Goal: Transaction & Acquisition: Purchase product/service

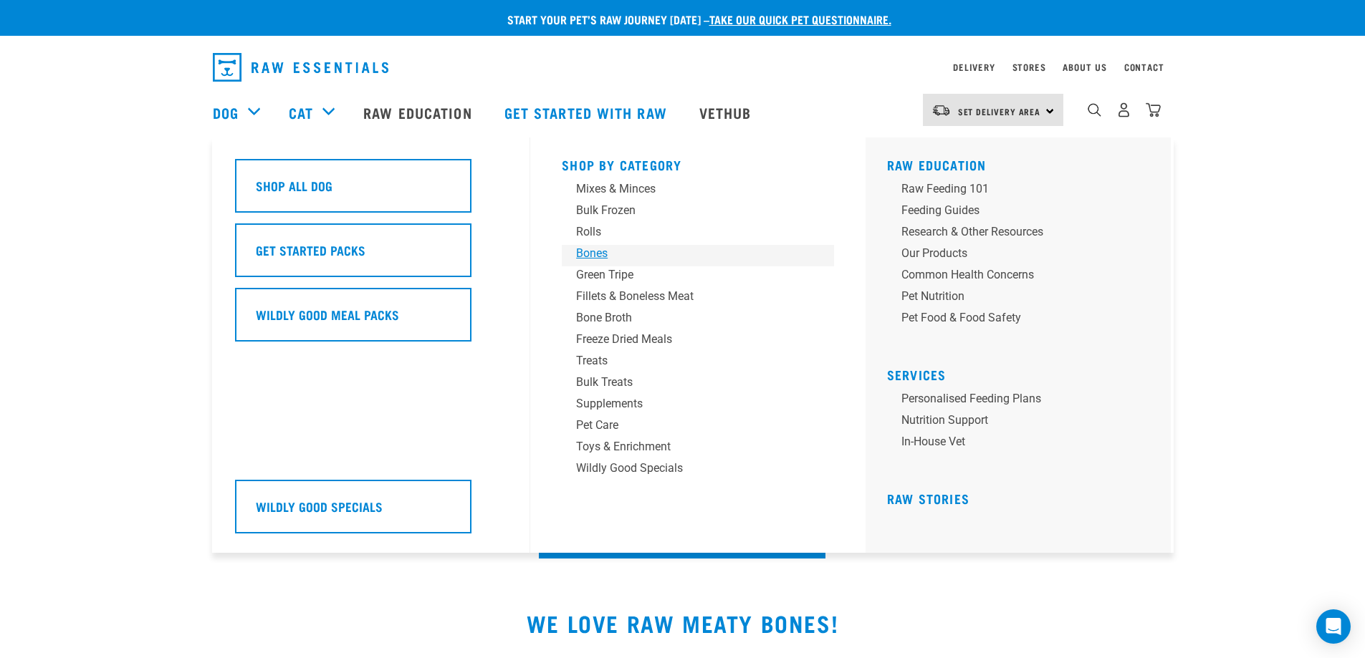
click at [595, 253] on div "Bones" at bounding box center [687, 253] width 223 height 17
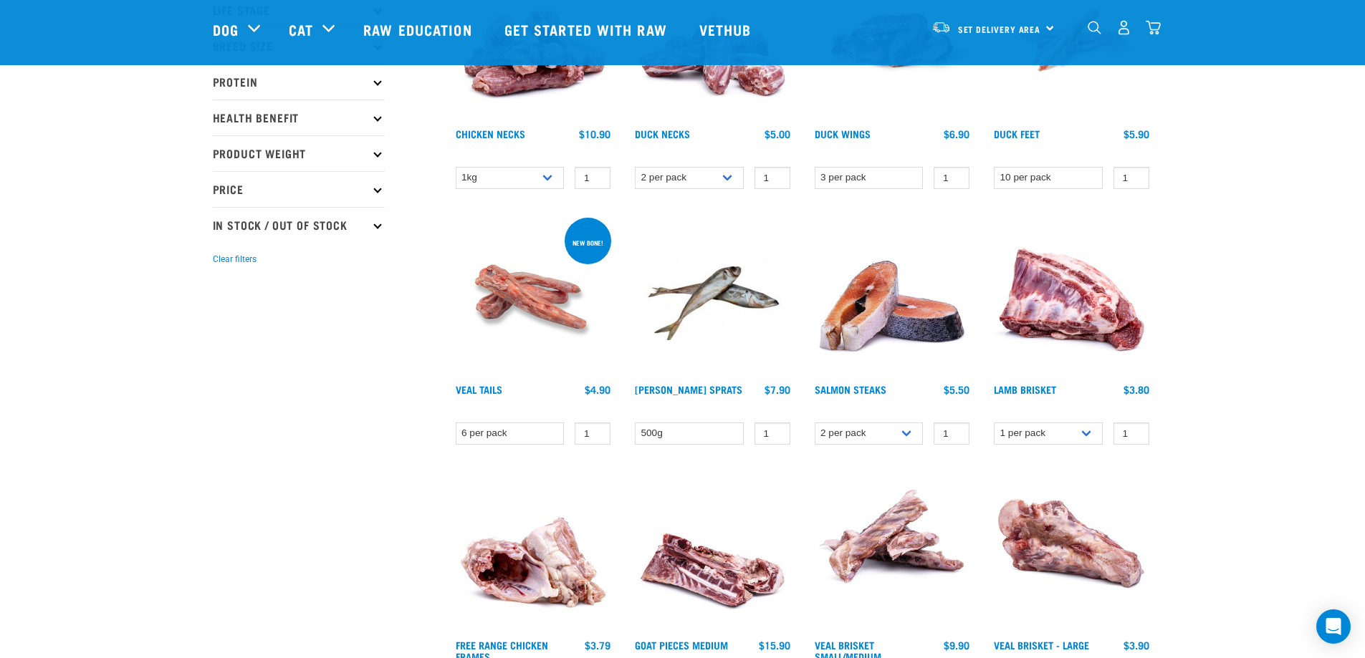
scroll to position [215, 0]
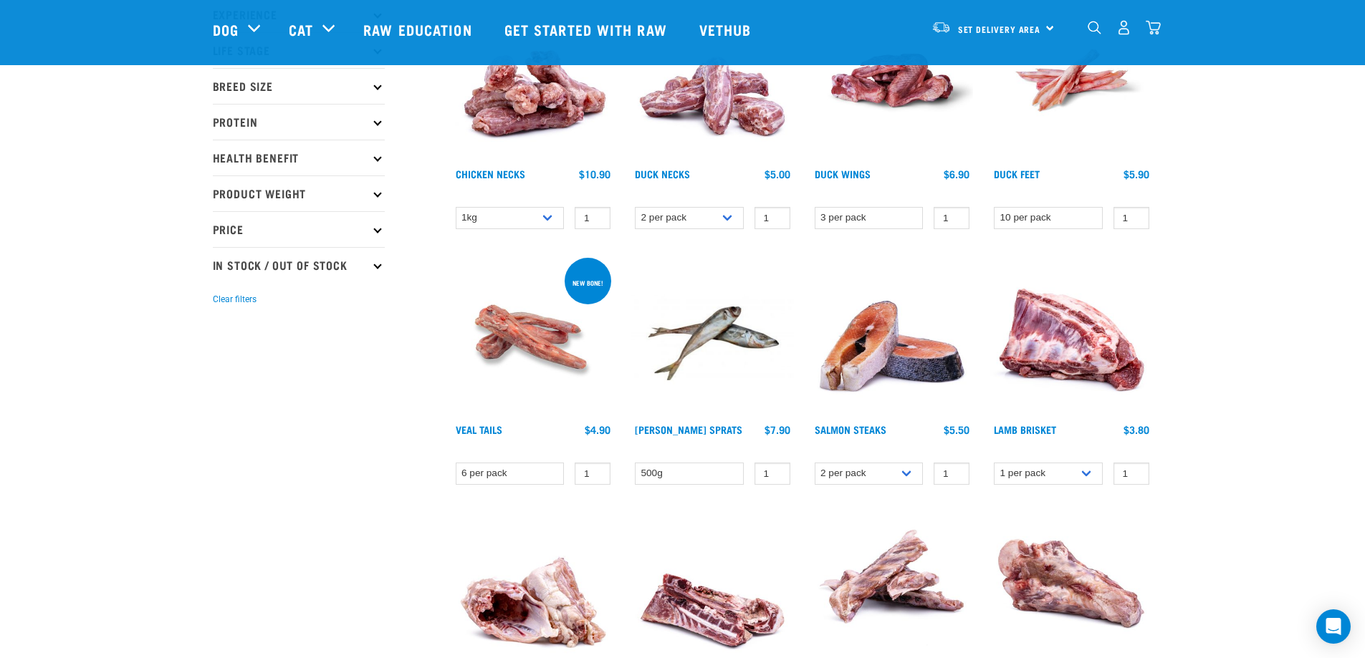
click at [564, 360] on img at bounding box center [533, 336] width 163 height 163
